Goal: Task Accomplishment & Management: Complete application form

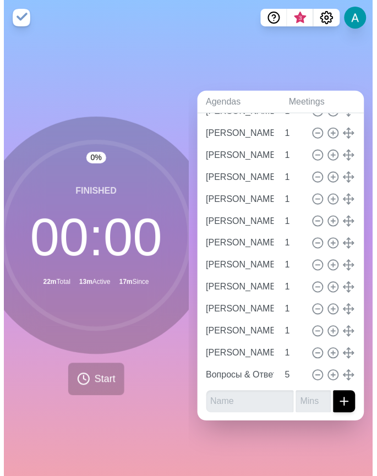
scroll to position [226, 0]
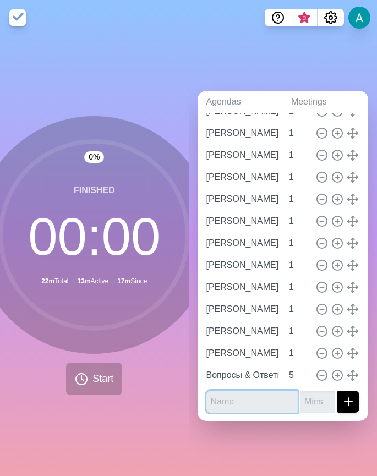
click at [221, 333] on input "text" at bounding box center [252, 402] width 92 height 22
type input "D"
type input "[PERSON_NAME]"
click at [300, 333] on input "number" at bounding box center [317, 402] width 35 height 22
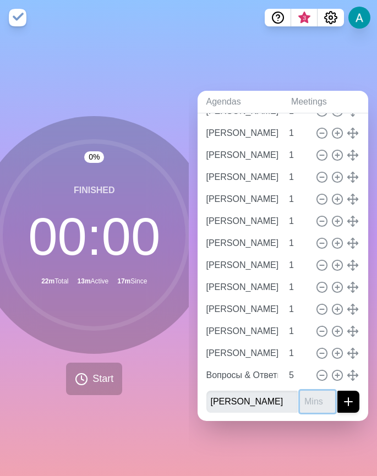
scroll to position [0, 0]
type input "1"
click at [342, 333] on icon "submit" at bounding box center [348, 401] width 13 height 13
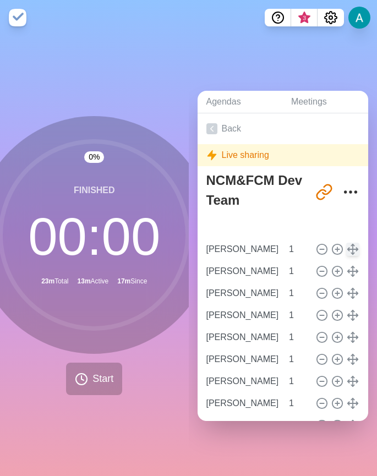
type input "[PERSON_NAME]"
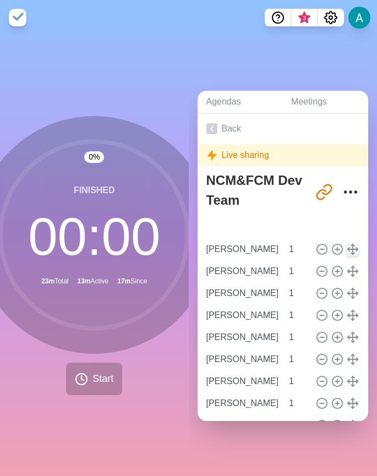
type input "[PERSON_NAME]"
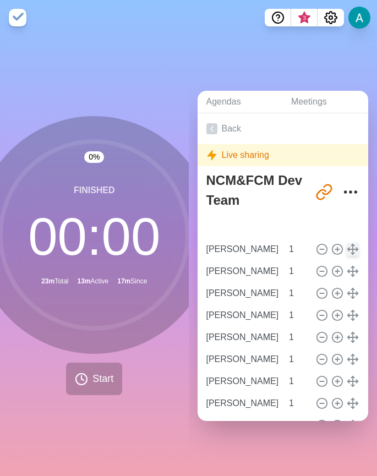
type input "[PERSON_NAME]"
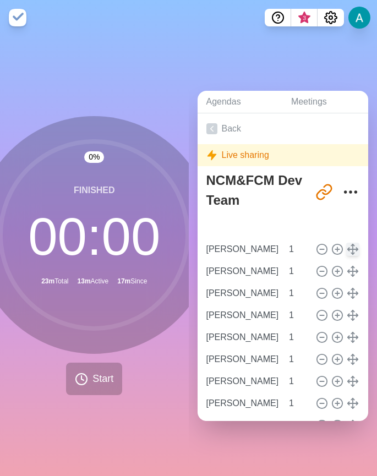
type input "[PERSON_NAME]"
type input "1"
type input "Вопросы & Ответы"
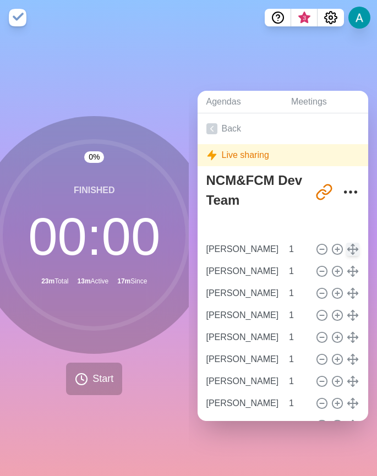
type input "5"
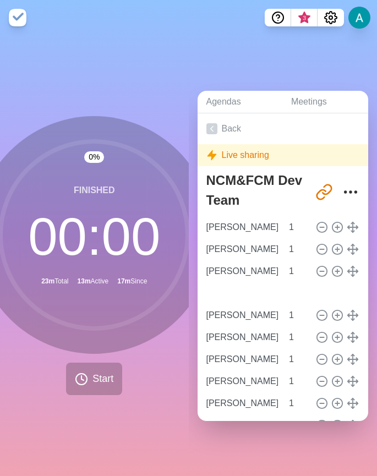
type input "[PERSON_NAME]"
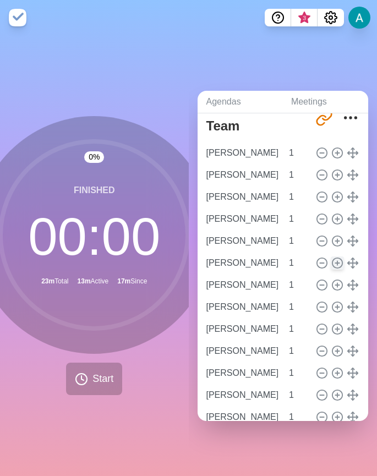
scroll to position [248, 0]
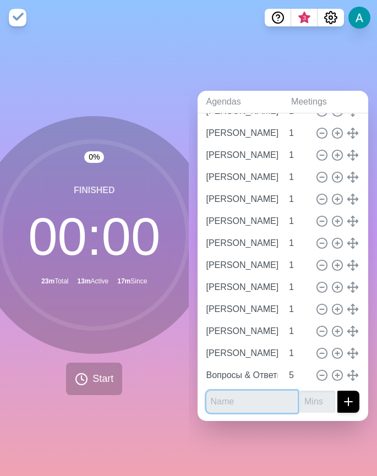
click at [235, 333] on input "text" at bounding box center [252, 402] width 92 height 22
click at [265, 333] on input "[PERSON_NAME]" at bounding box center [252, 402] width 92 height 22
type input "[PERSON_NAME]"
click at [300, 333] on input "number" at bounding box center [317, 402] width 35 height 22
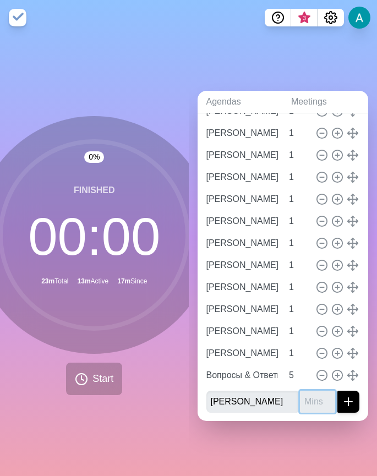
scroll to position [0, 0]
type input "1"
click at [342, 333] on icon "submit" at bounding box center [348, 401] width 13 height 13
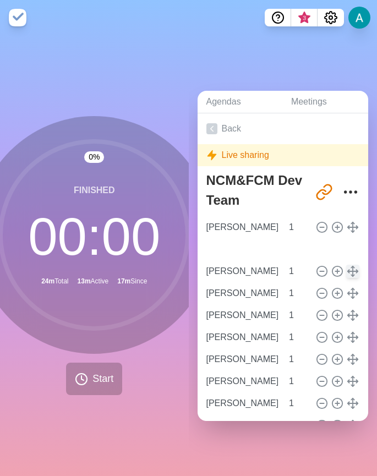
type input "[PERSON_NAME]"
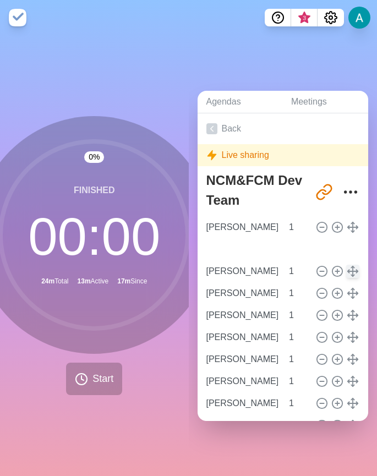
type input "[PERSON_NAME]"
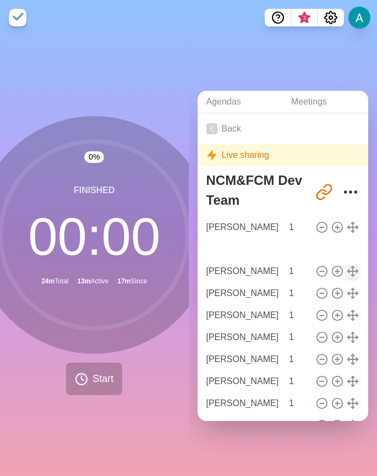
type input "[PERSON_NAME]"
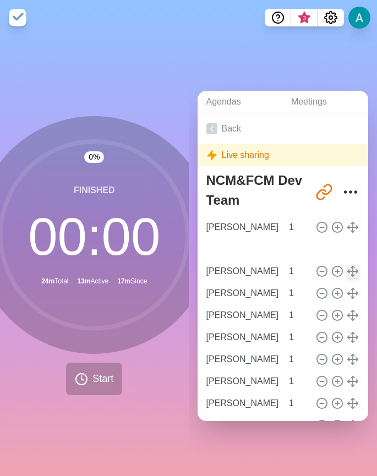
type input "[PERSON_NAME]"
type input "1"
type input "Вопросы & Ответы"
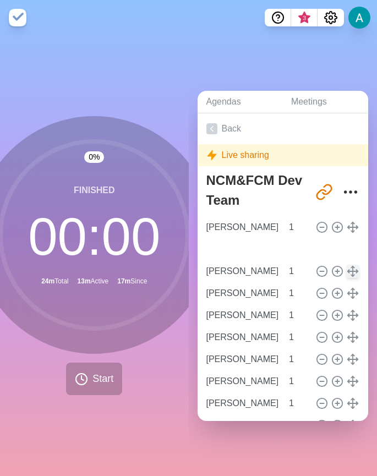
type input "5"
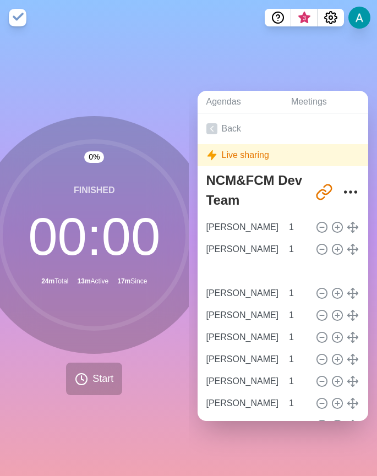
type input "[PERSON_NAME]"
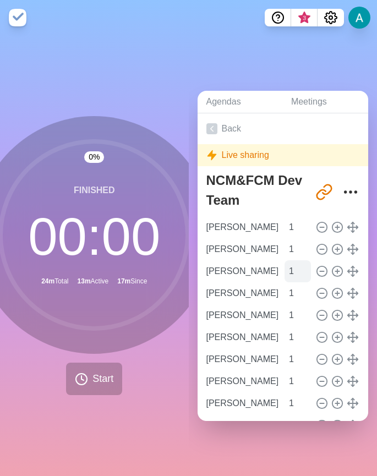
scroll to position [270, 0]
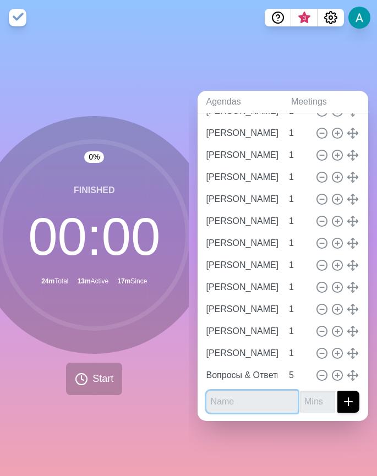
drag, startPoint x: 240, startPoint y: 398, endPoint x: 242, endPoint y: 392, distance: 6.7
click at [240, 333] on input "text" at bounding box center [252, 402] width 92 height 22
type input "[PERSON_NAME]"
click at [300, 333] on input "number" at bounding box center [317, 402] width 35 height 22
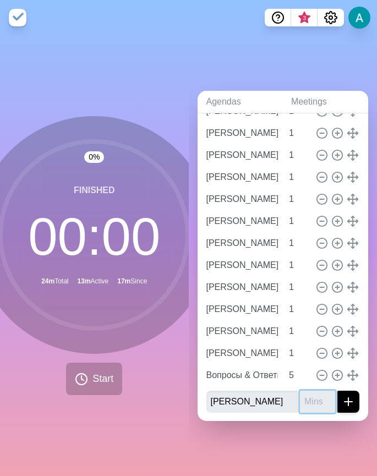
scroll to position [0, 0]
type input "1"
click at [342, 333] on icon "submit" at bounding box center [348, 401] width 13 height 13
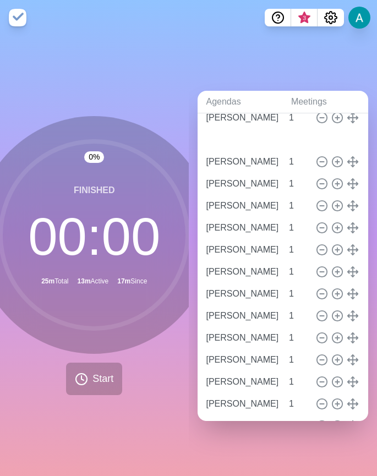
scroll to position [81, 0]
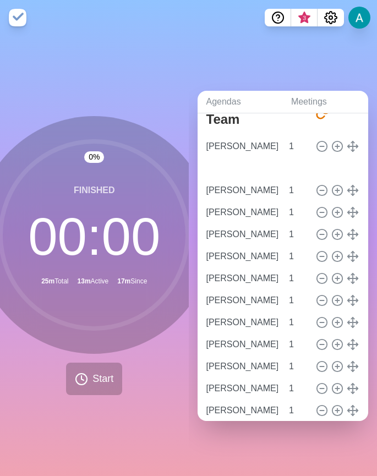
type input "[PERSON_NAME]"
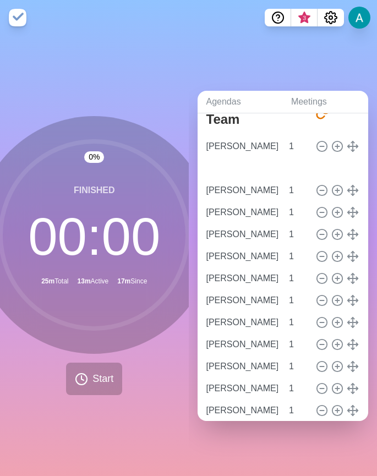
type input "[PERSON_NAME]"
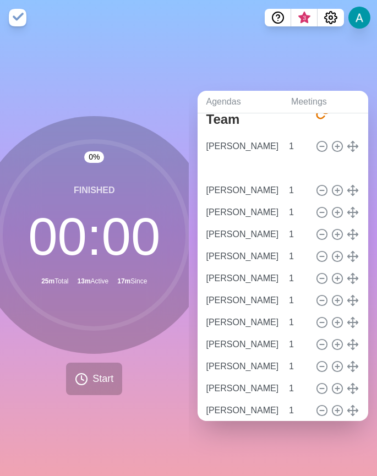
type input "[PERSON_NAME]"
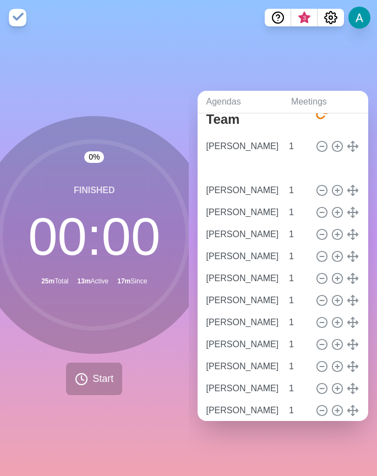
type input "[PERSON_NAME]"
type input "1"
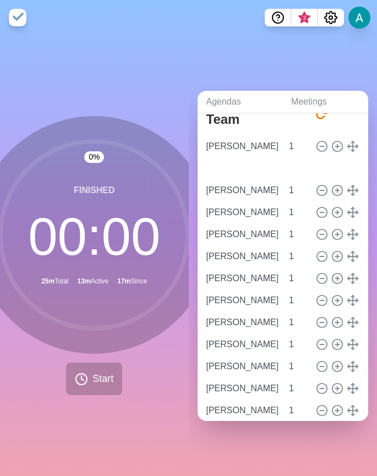
type input "Вопросы & Ответы"
type input "5"
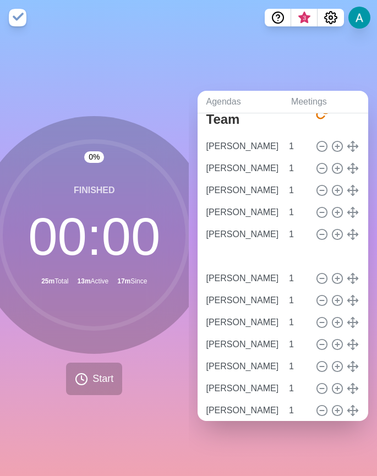
type input "[PERSON_NAME]"
click at [317, 317] on circle at bounding box center [322, 322] width 10 height 10
type input "[PERSON_NAME]"
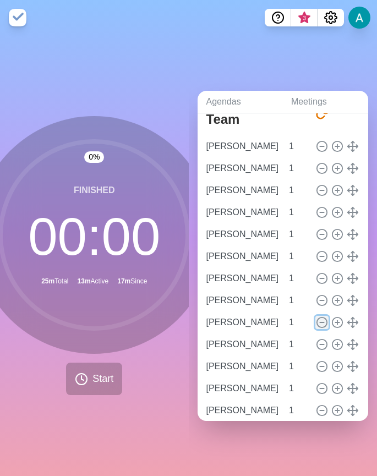
type input "[PERSON_NAME]"
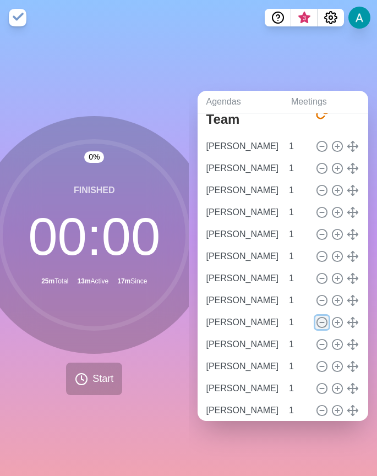
type input "[PERSON_NAME]"
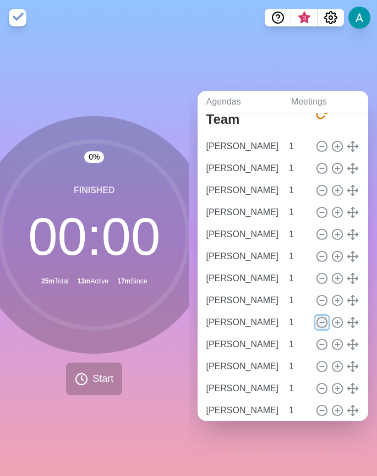
type input "Вопросы & Ответы"
type input "5"
type input "[PERSON_NAME]"
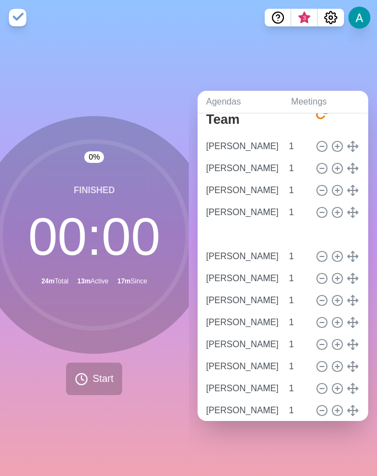
type input "[PERSON_NAME]"
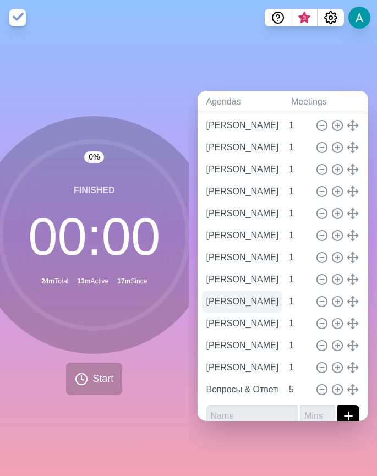
scroll to position [270, 0]
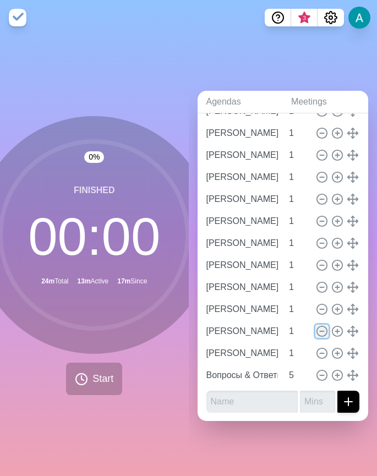
click at [316, 330] on icon at bounding box center [322, 331] width 12 height 12
type input "[PERSON_NAME]"
type input "Вопросы & Ответы"
type input "5"
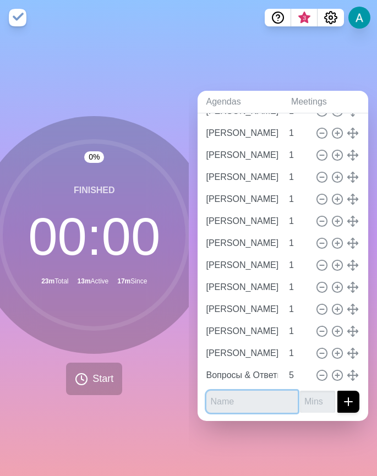
click at [237, 333] on input "text" at bounding box center [252, 402] width 92 height 22
type input "[PERSON_NAME]"
click at [300, 333] on input "number" at bounding box center [317, 402] width 35 height 22
type input "1"
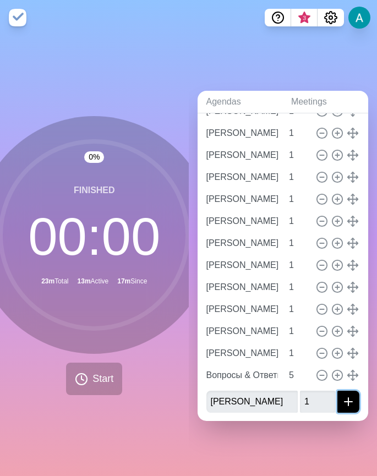
click at [344, 333] on line "submit" at bounding box center [348, 402] width 8 height 0
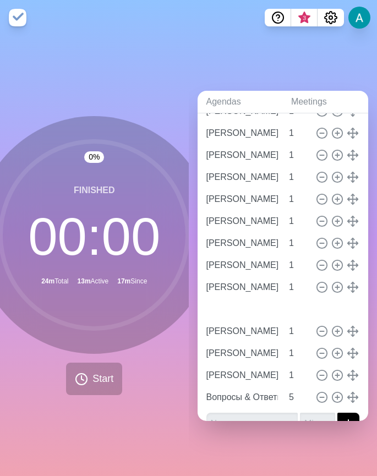
type input "[PERSON_NAME]"
type input "1"
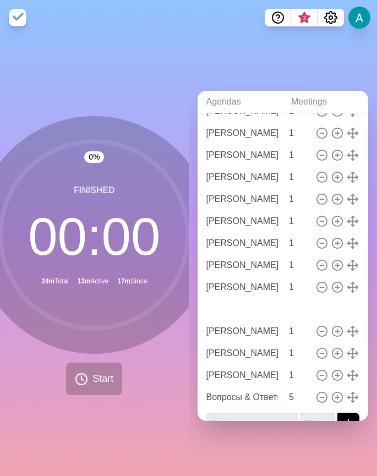
type input "Вопросы & Ответы"
type input "5"
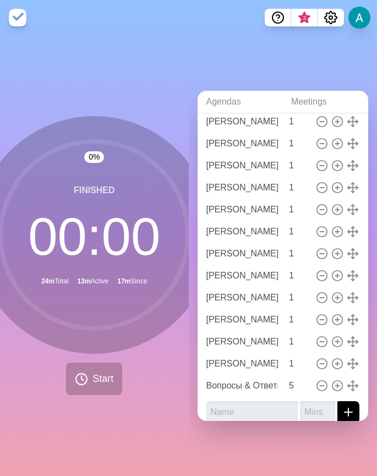
scroll to position [270, 0]
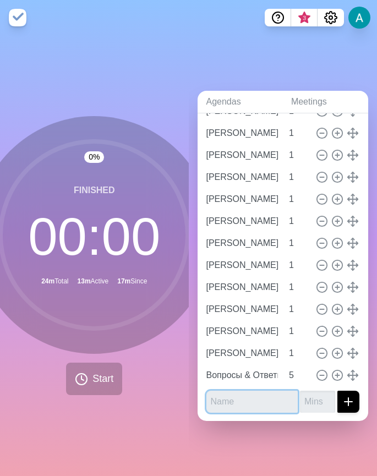
click at [237, 333] on input "text" at bounding box center [252, 402] width 92 height 22
type input "[PERSON_NAME]"
click at [300, 333] on input "number" at bounding box center [317, 402] width 35 height 22
type input "1"
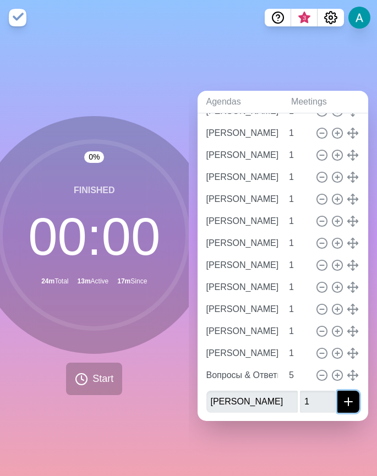
click at [342, 333] on icon "submit" at bounding box center [348, 401] width 13 height 13
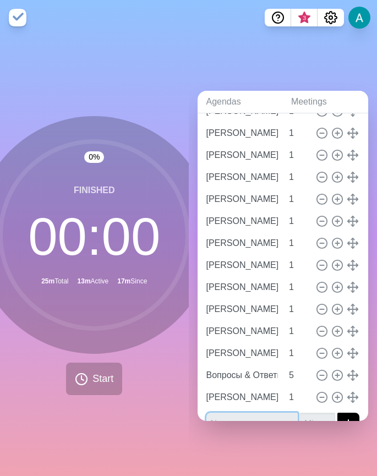
scroll to position [0, 0]
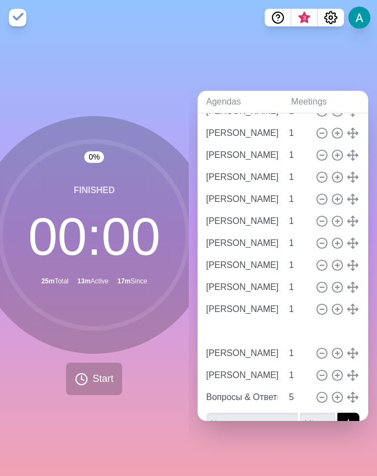
type input "[PERSON_NAME]"
type input "1"
type input "Вопросы & Ответы"
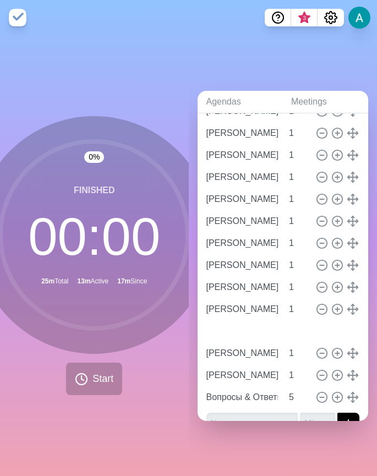
type input "5"
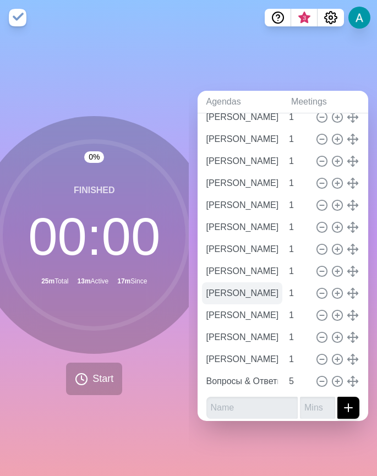
scroll to position [292, 0]
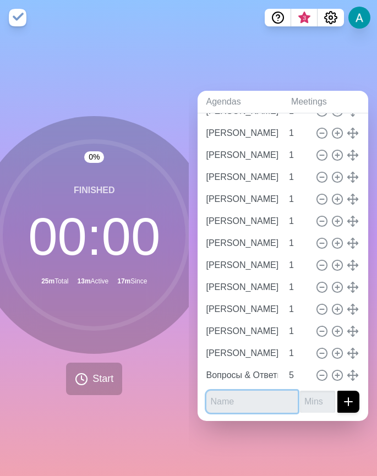
click at [235, 333] on input "text" at bounding box center [252, 402] width 92 height 22
type input "[PERSON_NAME]"
click at [300, 333] on input "number" at bounding box center [317, 402] width 35 height 22
type input "1"
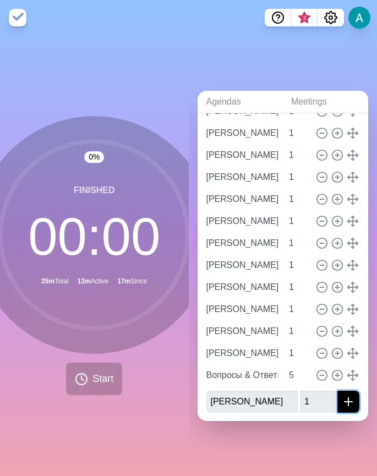
click at [339, 333] on button "submit" at bounding box center [348, 402] width 22 height 22
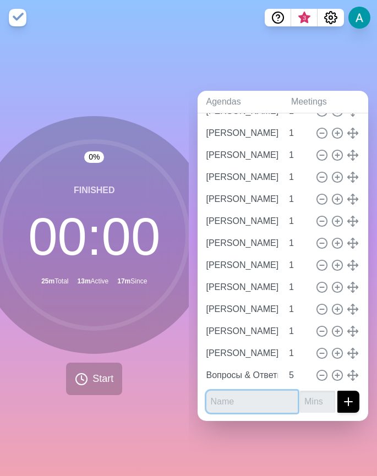
scroll to position [0, 0]
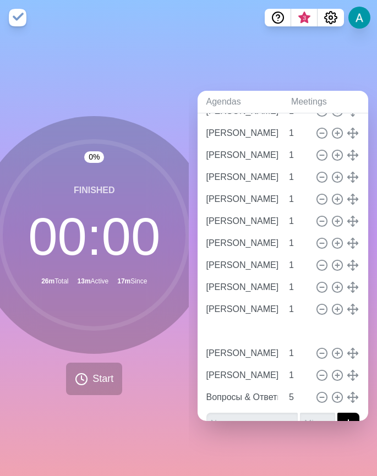
type input "[PERSON_NAME]"
type input "1"
type input "Вопросы & Ответы"
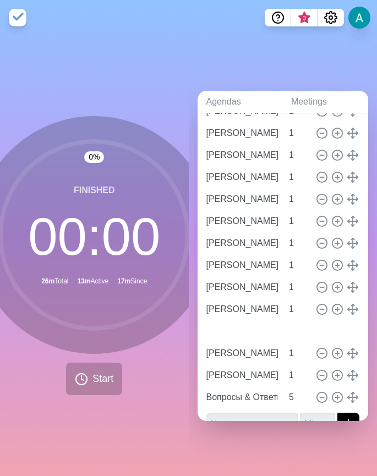
type input "5"
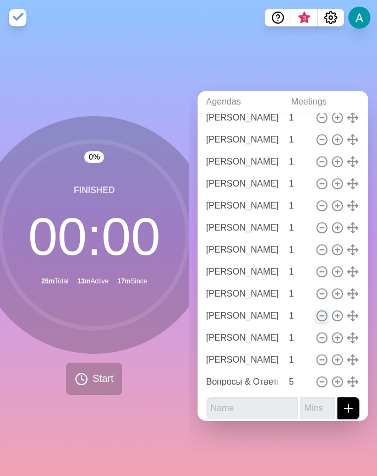
scroll to position [314, 0]
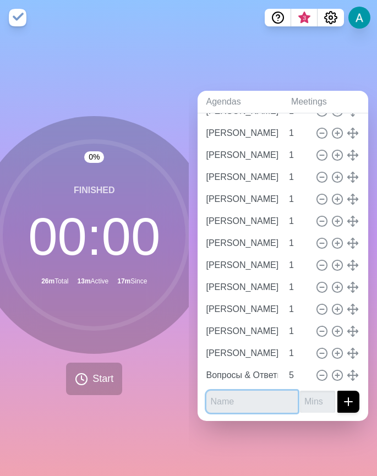
click at [261, 333] on input "text" at bounding box center [252, 402] width 92 height 22
type input "[PERSON_NAME]"
click at [300, 333] on input "number" at bounding box center [317, 402] width 35 height 22
type input "1"
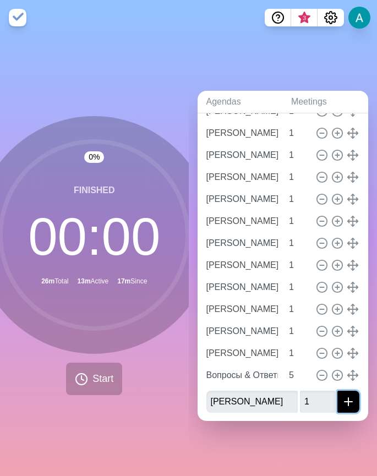
click at [342, 333] on icon "submit" at bounding box center [348, 401] width 13 height 13
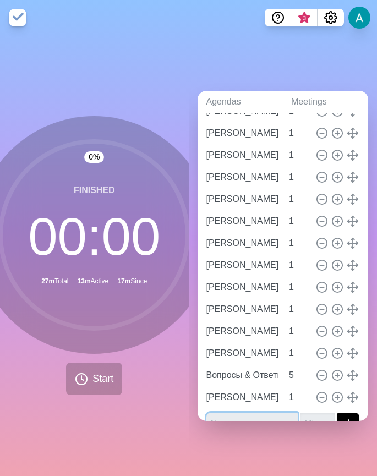
scroll to position [0, 0]
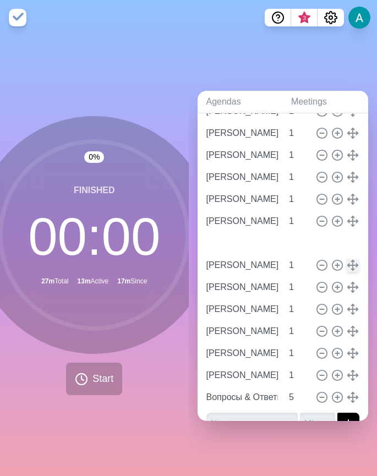
type input "[PERSON_NAME]"
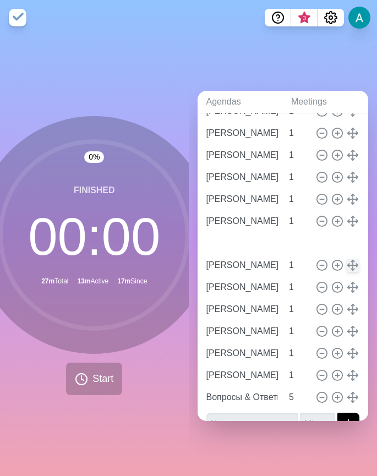
type input "[PERSON_NAME]"
type input "1"
type input "Вопросы & Ответы"
type input "5"
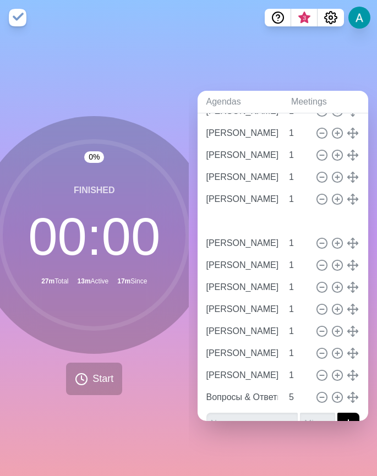
type input "[PERSON_NAME]"
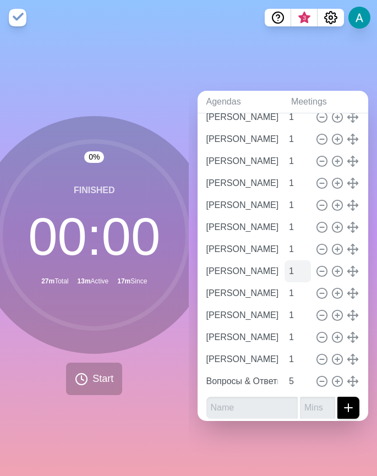
scroll to position [336, 0]
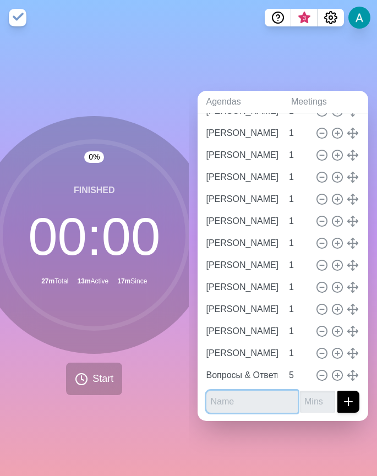
click at [237, 333] on input "text" at bounding box center [252, 402] width 92 height 22
type input "[PERSON_NAME]"
click at [300, 333] on input "number" at bounding box center [317, 402] width 35 height 22
type input "1"
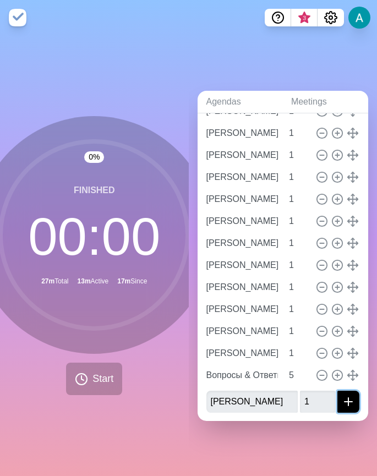
click at [342, 333] on icon "submit" at bounding box center [348, 401] width 13 height 13
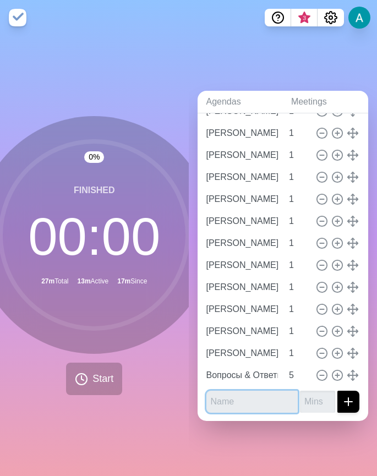
scroll to position [0, 0]
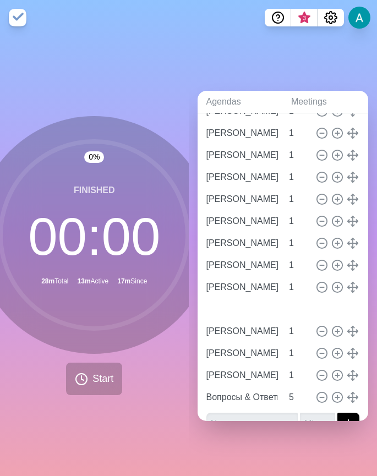
type input "[PERSON_NAME]"
type input "1"
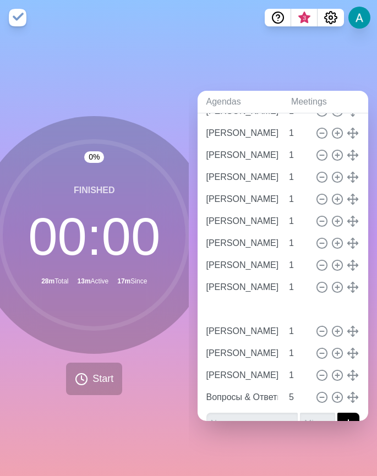
type input "Вопросы & Ответы"
type input "5"
click at [253, 333] on input "text" at bounding box center [252, 424] width 92 height 22
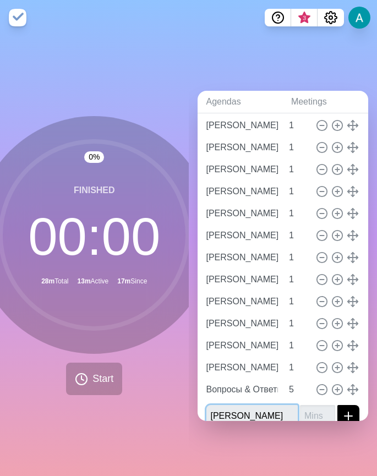
type input "[PERSON_NAME]"
click at [300, 333] on input "number" at bounding box center [317, 416] width 35 height 22
type input "1"
click at [342, 333] on icon "submit" at bounding box center [348, 415] width 13 height 13
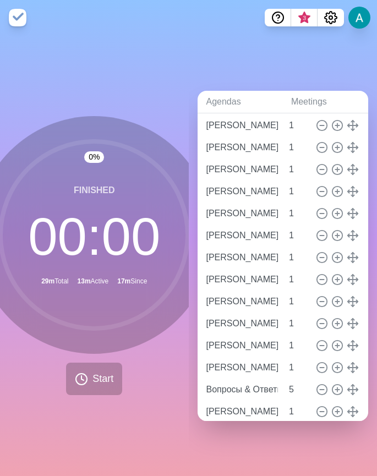
scroll to position [349, 0]
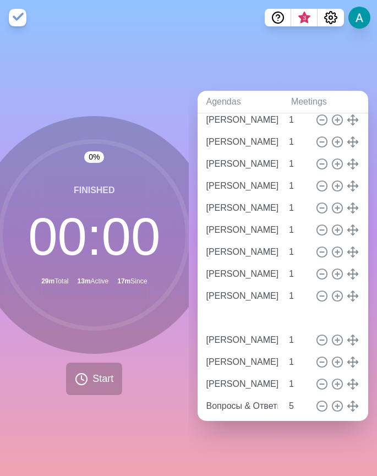
type input "[PERSON_NAME]"
type input "1"
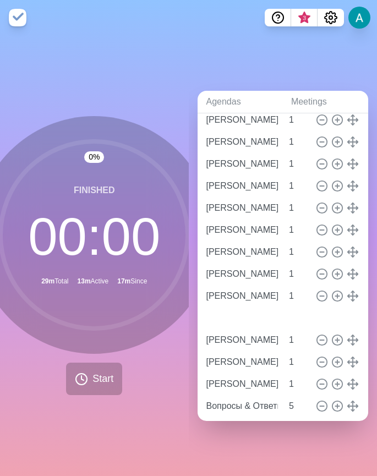
type input "Вопросы & Ответы"
type input "5"
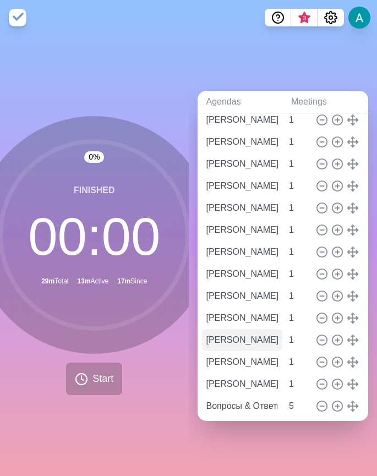
scroll to position [380, 0]
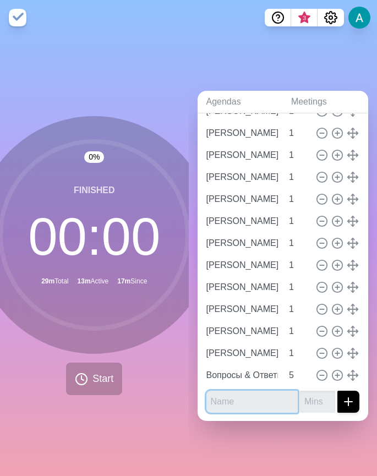
click at [230, 333] on input "text" at bounding box center [252, 402] width 92 height 22
type input "Г"
type input "[PERSON_NAME]"
click at [300, 333] on input "number" at bounding box center [317, 402] width 35 height 22
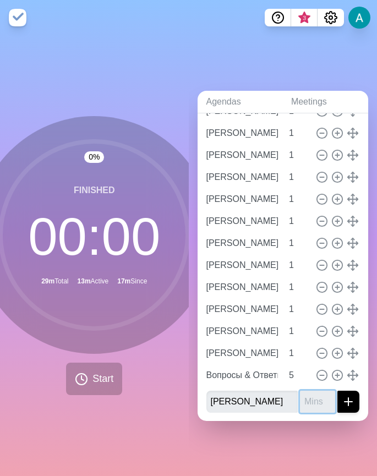
scroll to position [0, 0]
type input "1"
click at [348, 333] on line "submit" at bounding box center [348, 402] width 0 height 8
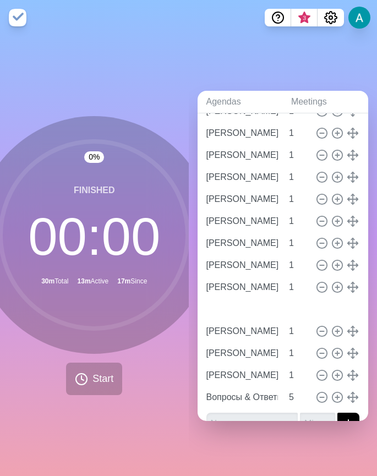
type input "[PERSON_NAME]"
type input "1"
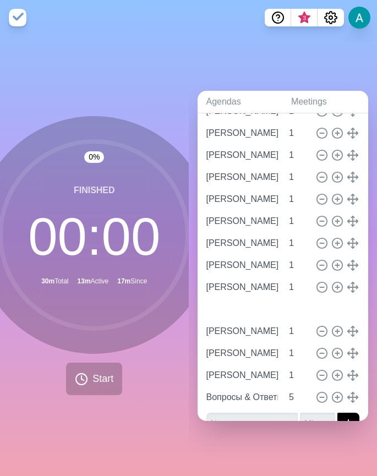
type input "Вопросы & Ответы"
type input "5"
